Goal: Information Seeking & Learning: Understand process/instructions

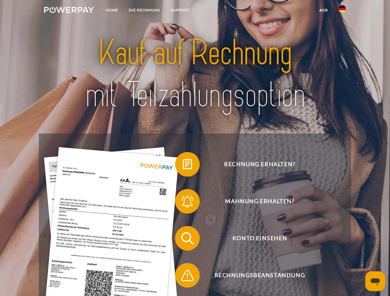
click at [69, 11] on img at bounding box center [69, 10] width 50 height 6
click at [342, 11] on img at bounding box center [341, 8] width 7 height 7
click at [323, 10] on link "agb" at bounding box center [323, 10] width 19 height 11
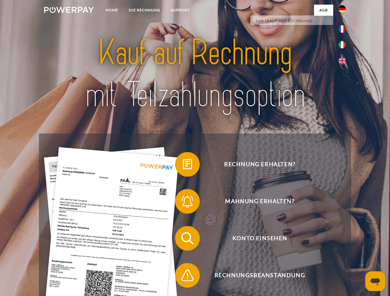
click at [183, 166] on span at bounding box center [178, 164] width 31 height 31
click at [183, 203] on span at bounding box center [178, 201] width 31 height 31
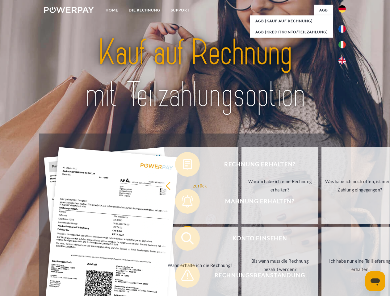
click at [241, 240] on link "Bis wann muss die Rechnung bezahlt werden?" at bounding box center [279, 265] width 77 height 77
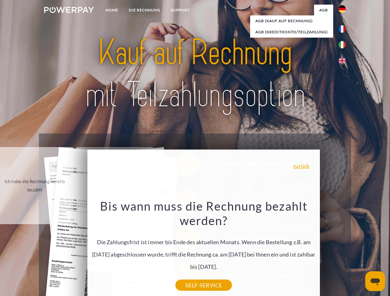
click at [375, 281] on icon "Messaging-Fenster öffnen" at bounding box center [374, 282] width 9 height 7
